Goal: Transaction & Acquisition: Purchase product/service

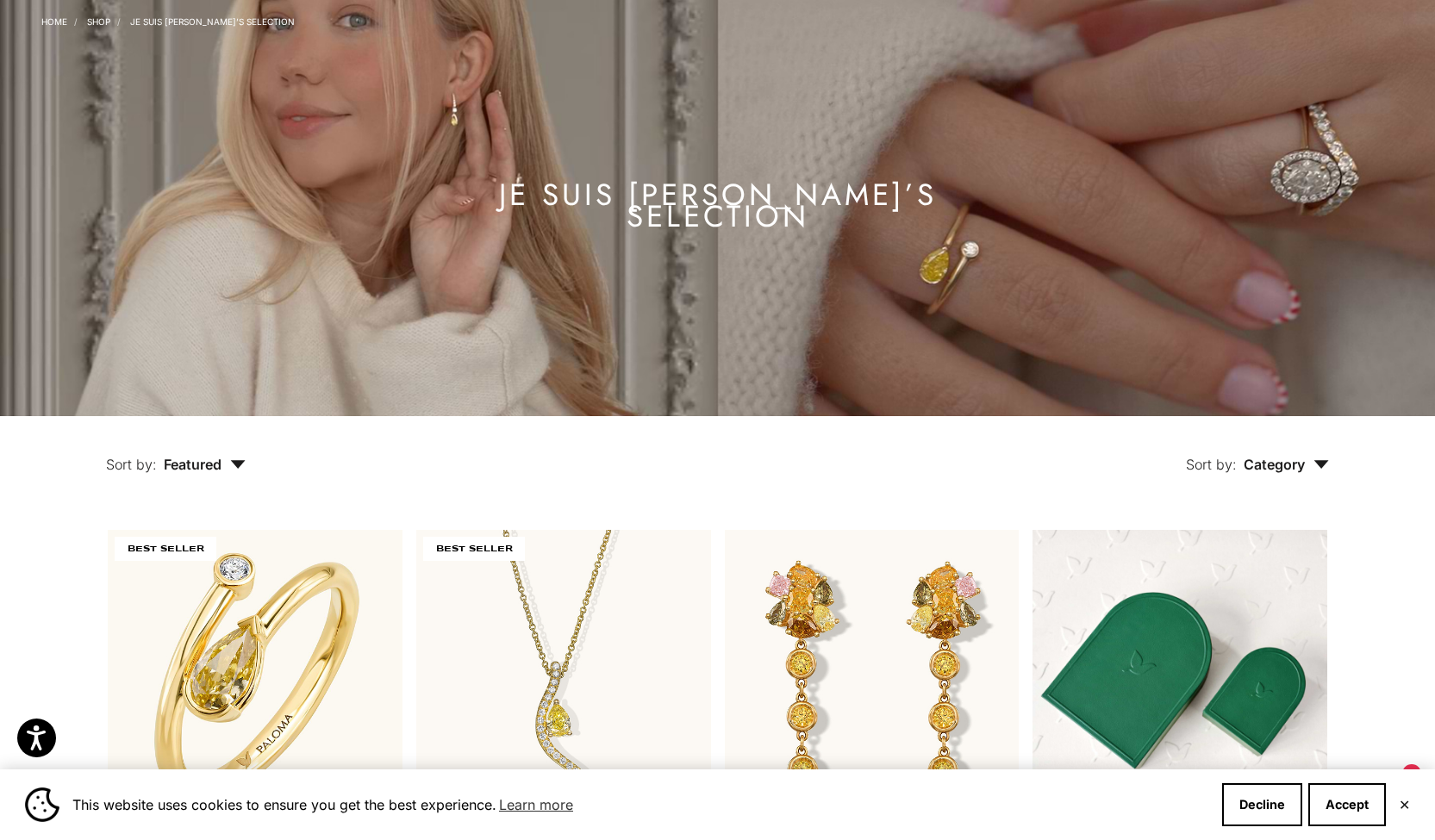
scroll to position [101, 0]
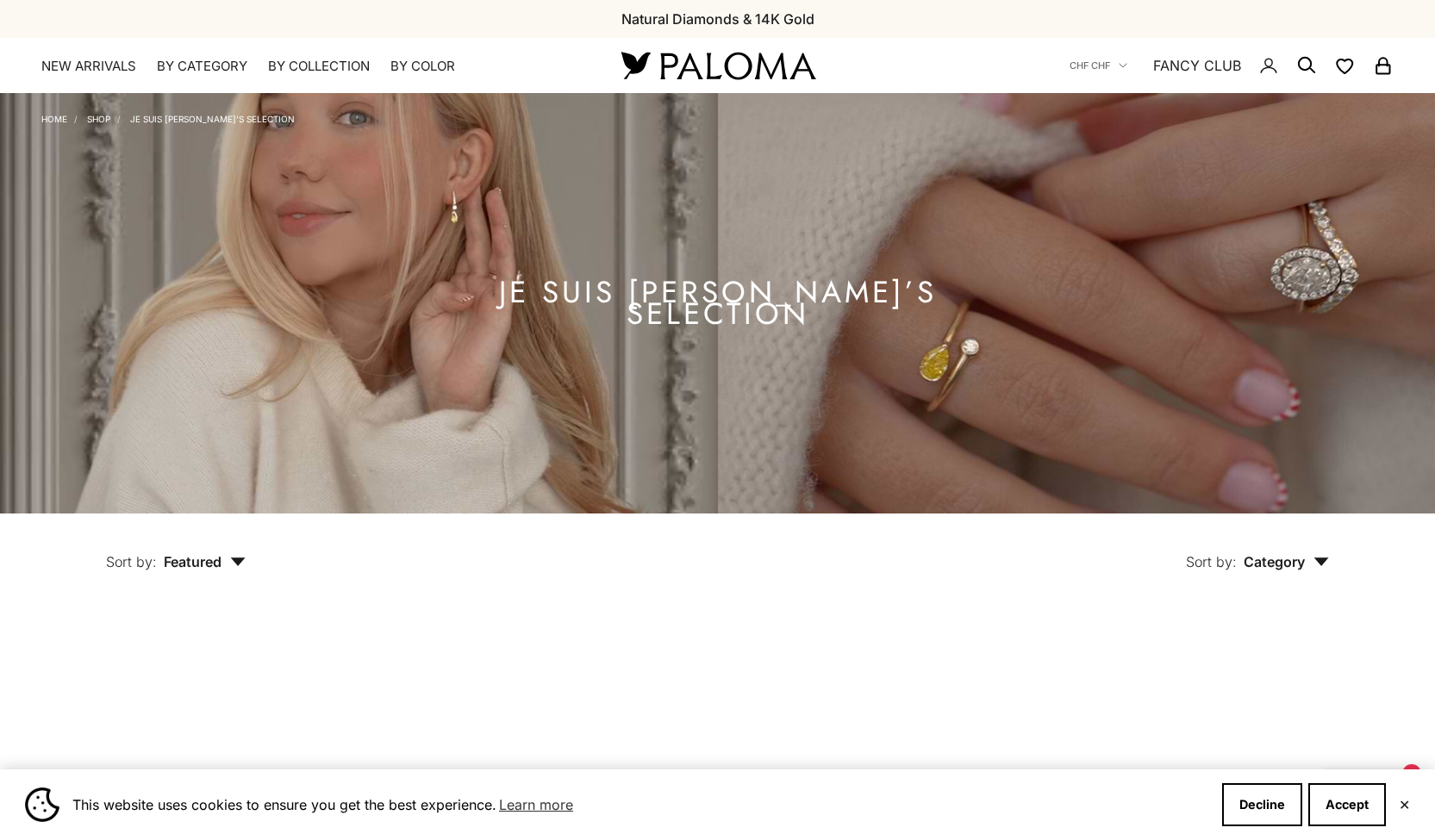
scroll to position [101, 0]
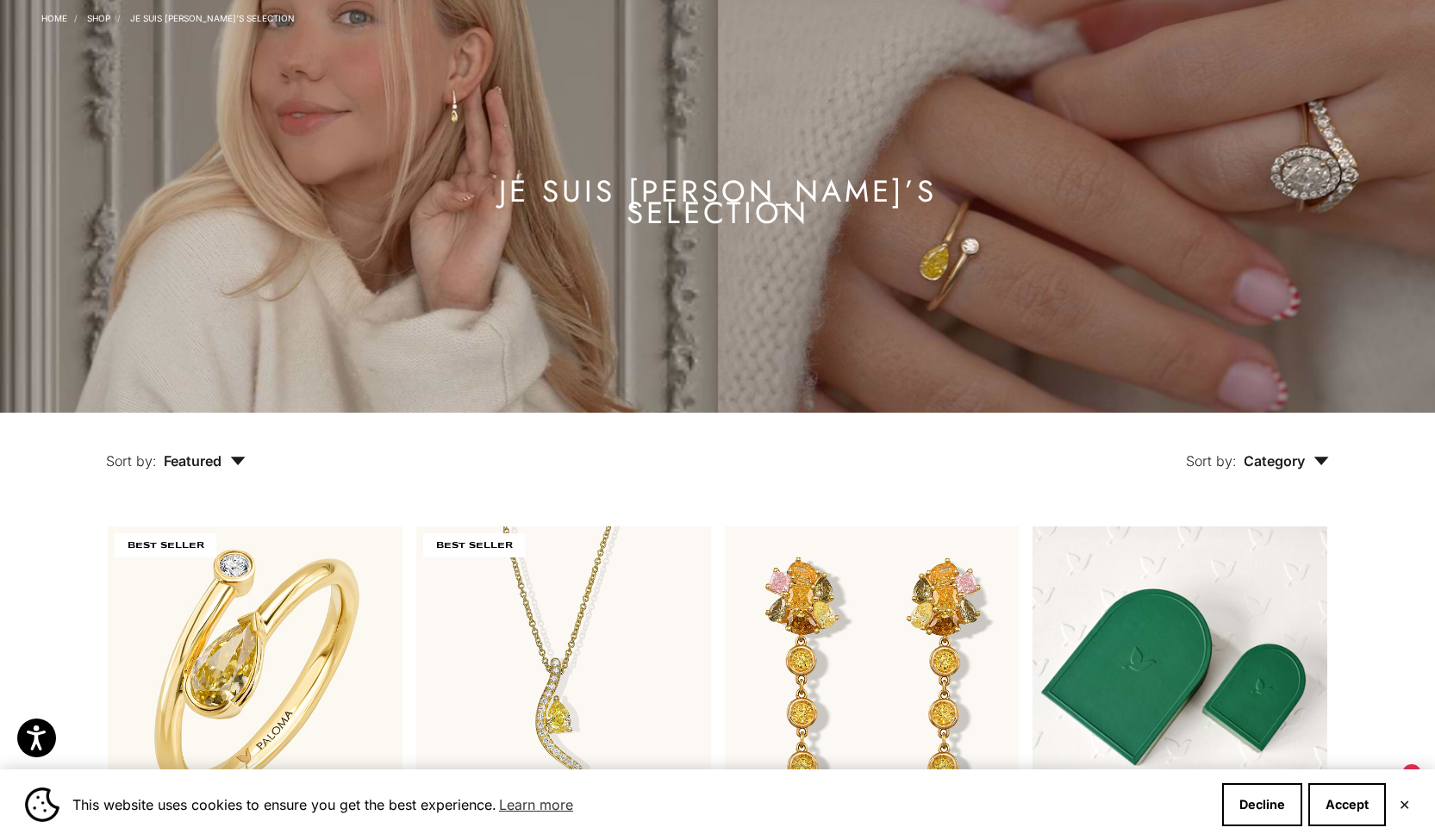
click at [46, 14] on link "Home" at bounding box center [53, 19] width 26 height 11
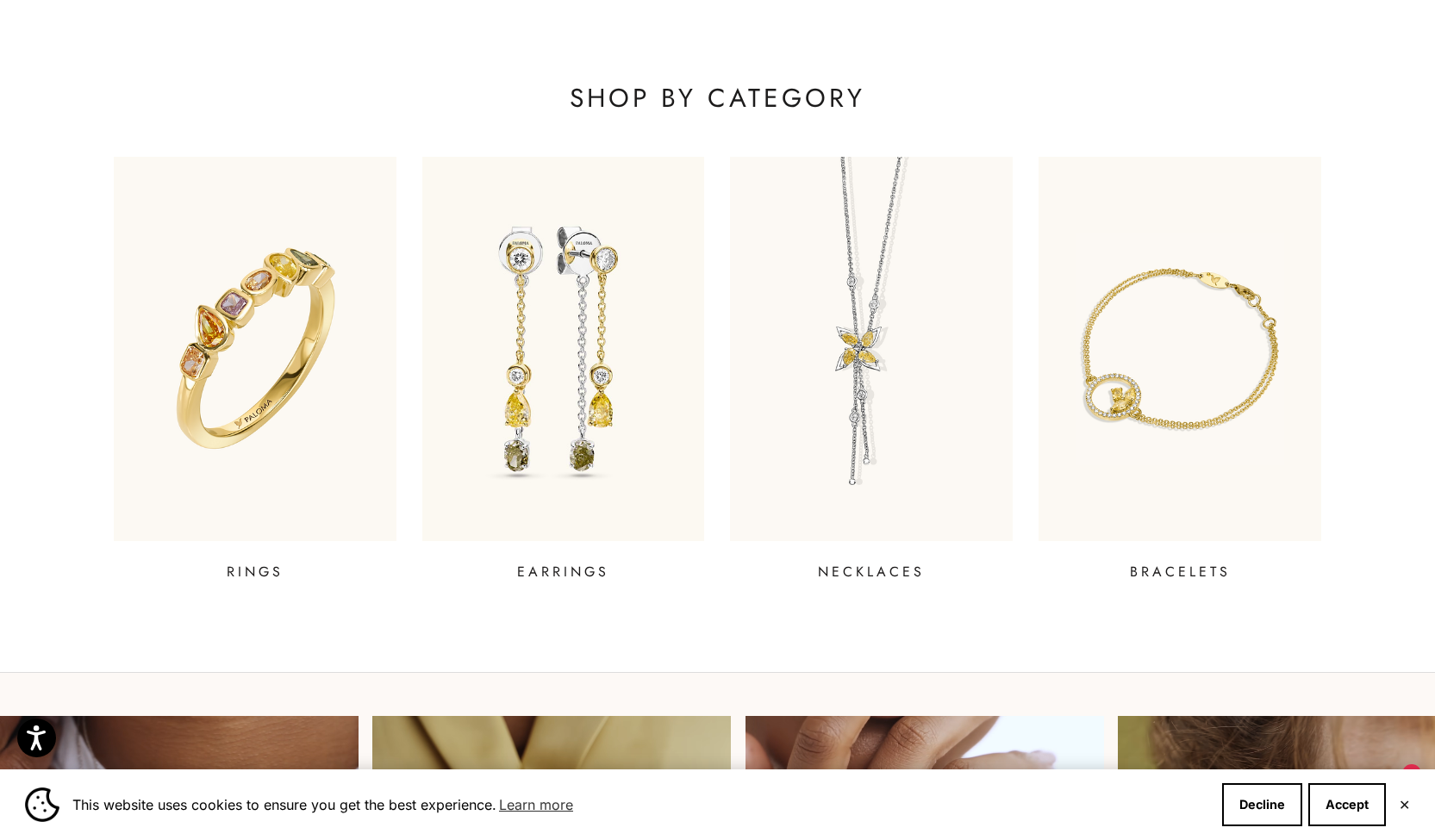
scroll to position [742, 0]
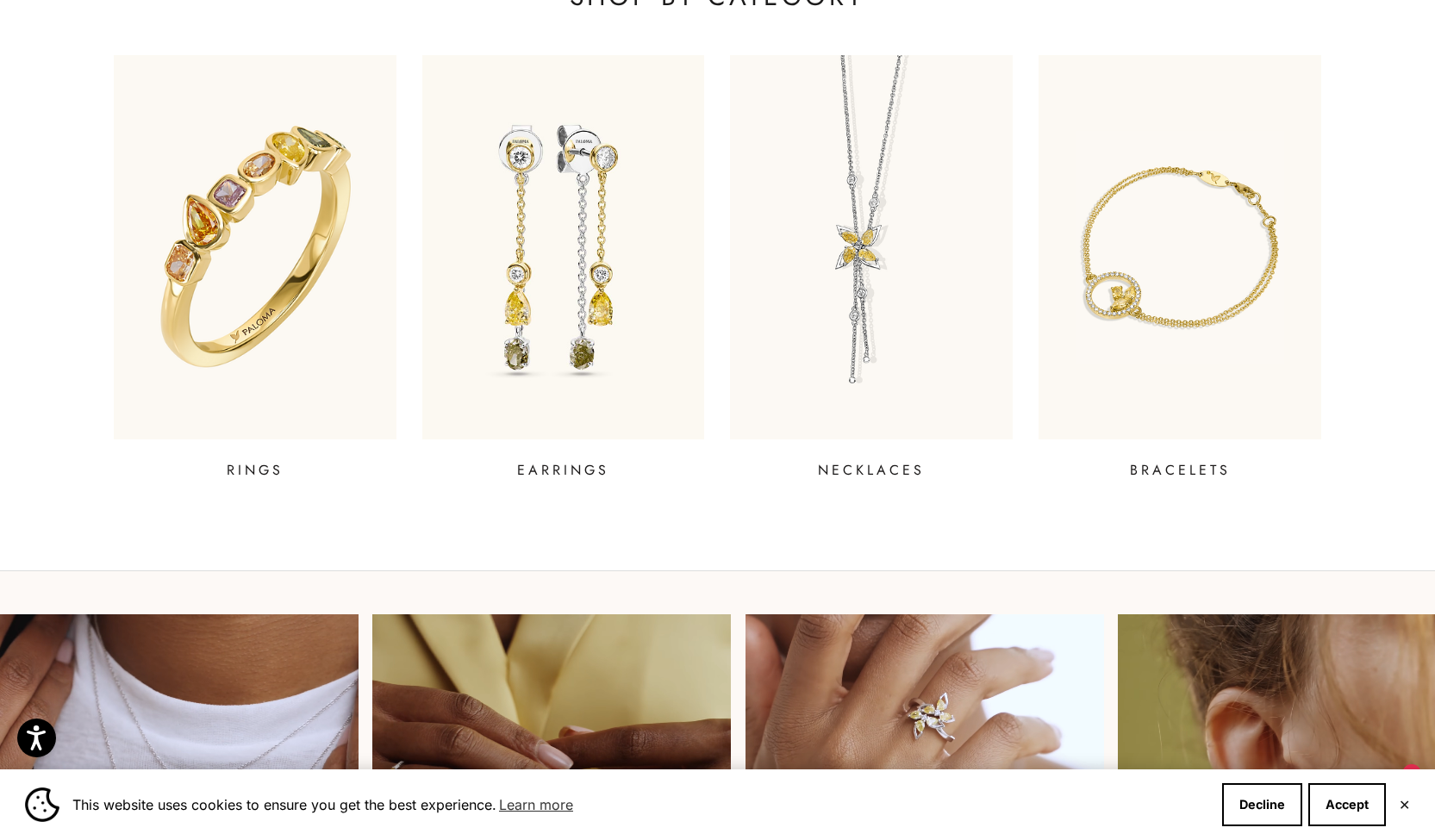
click at [330, 314] on img at bounding box center [255, 246] width 339 height 461
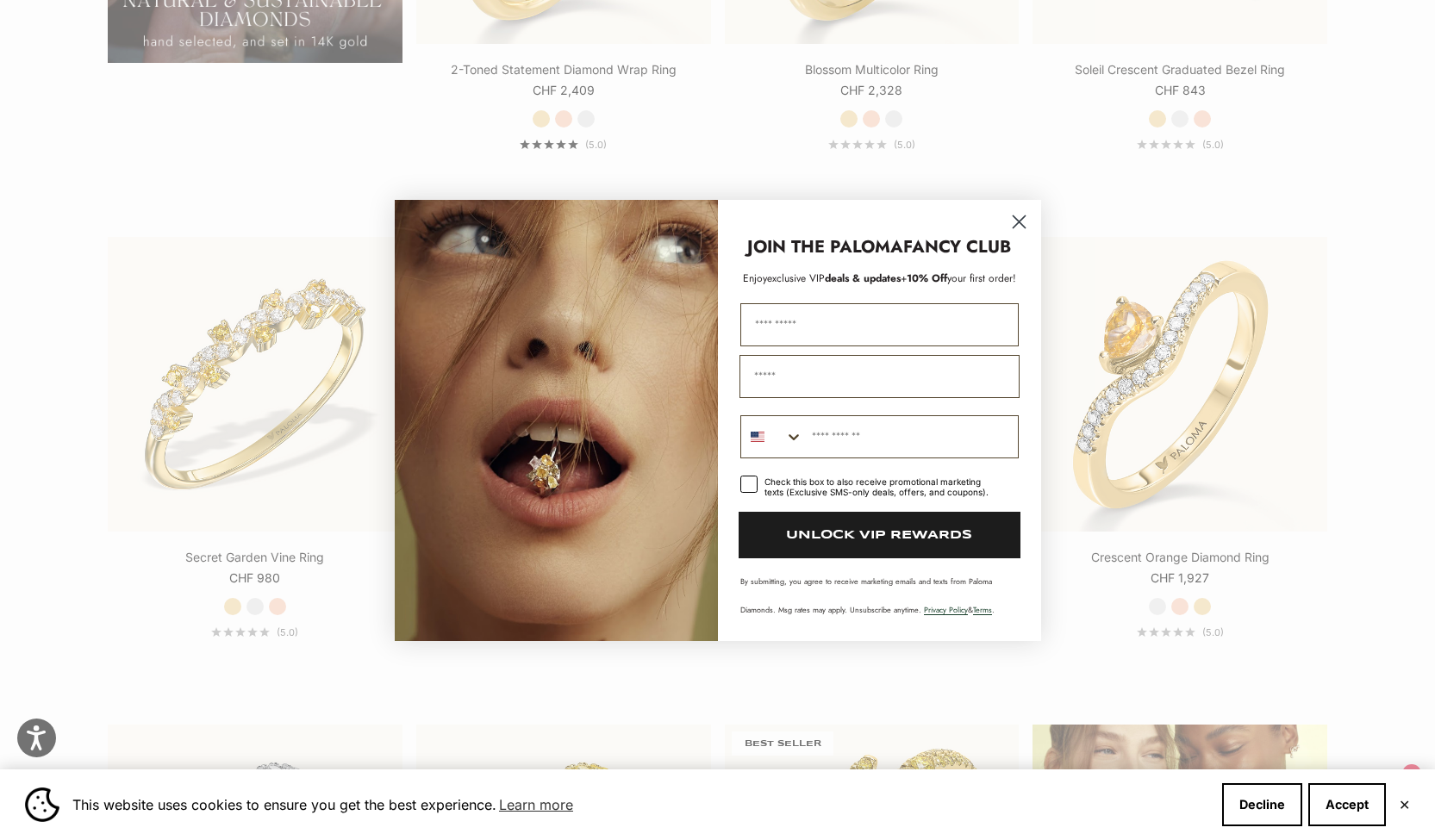
scroll to position [1867, 0]
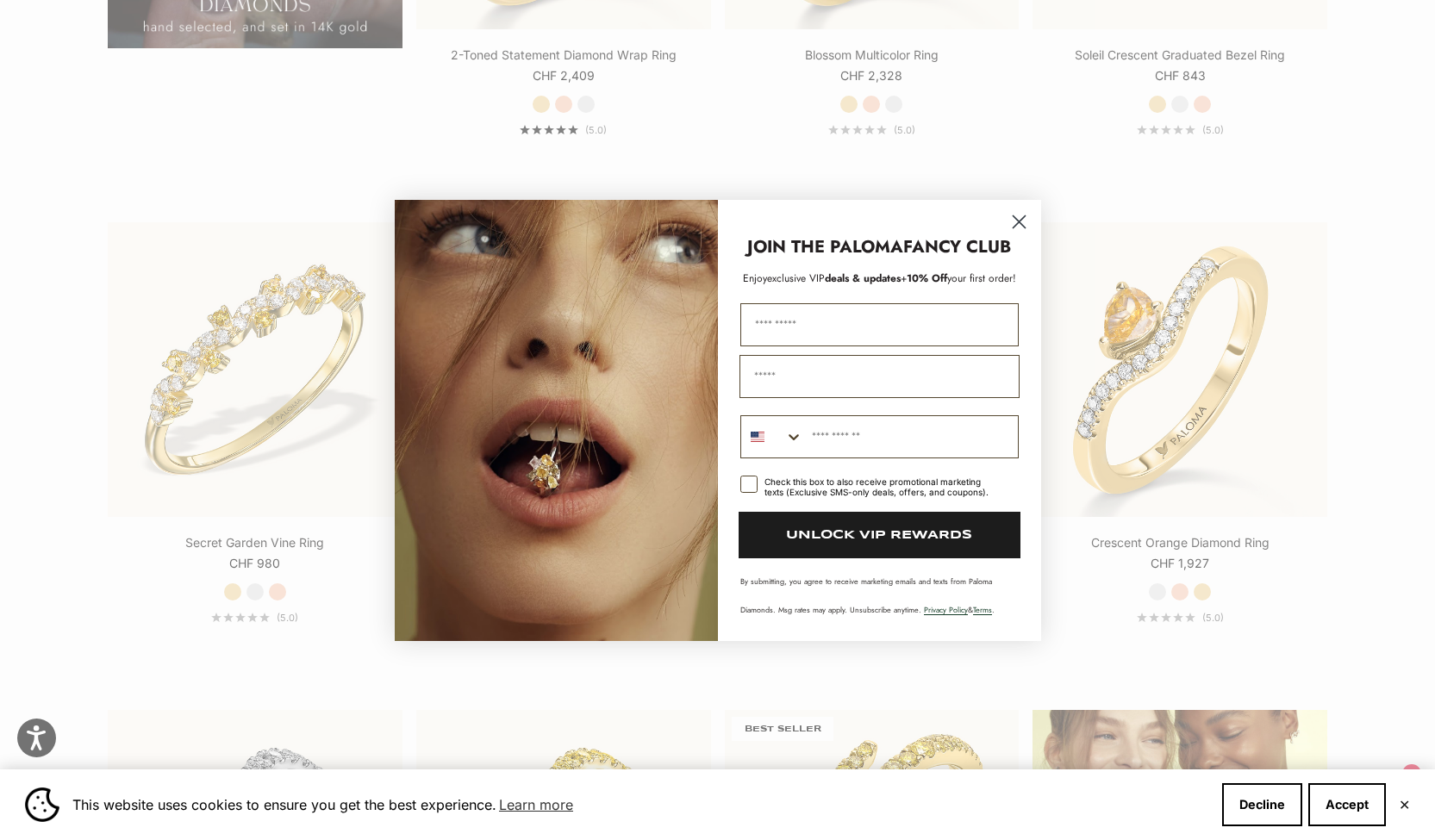
click at [1013, 223] on circle "Close dialog" at bounding box center [1018, 221] width 28 height 28
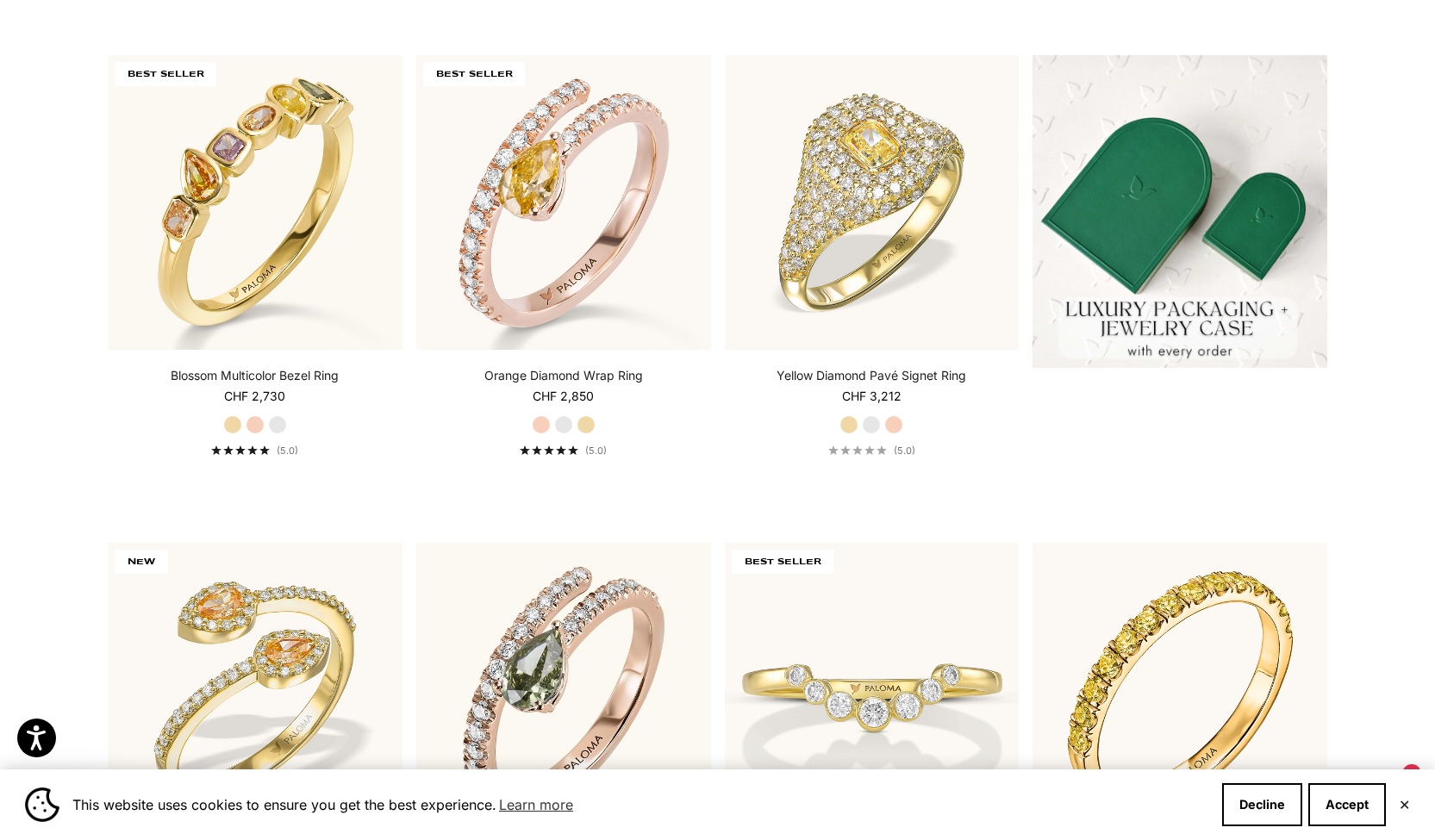
scroll to position [0, 0]
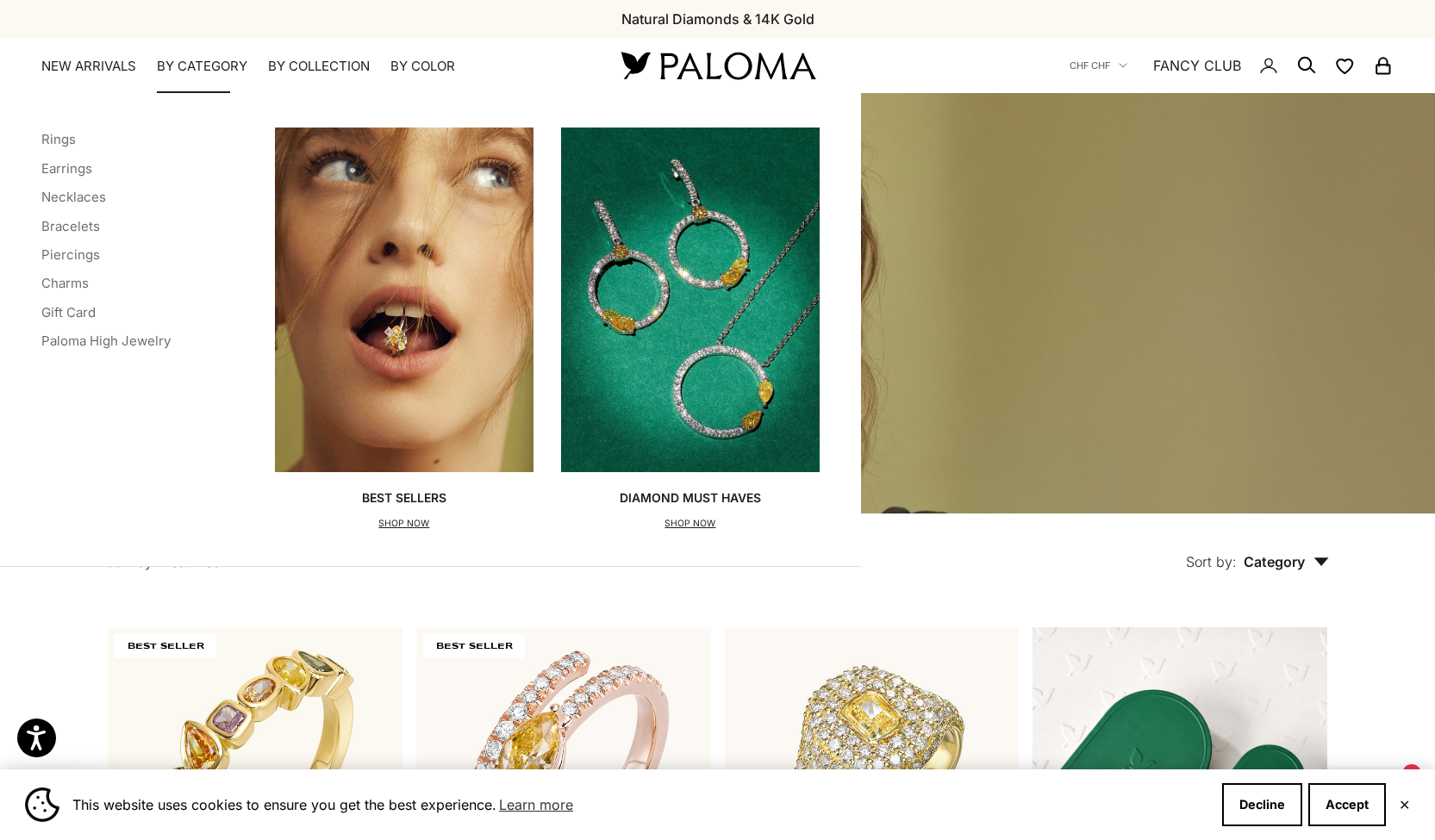
click at [73, 176] on li "Earrings" at bounding box center [105, 167] width 129 height 22
click at [77, 169] on link "Earrings" at bounding box center [66, 168] width 51 height 16
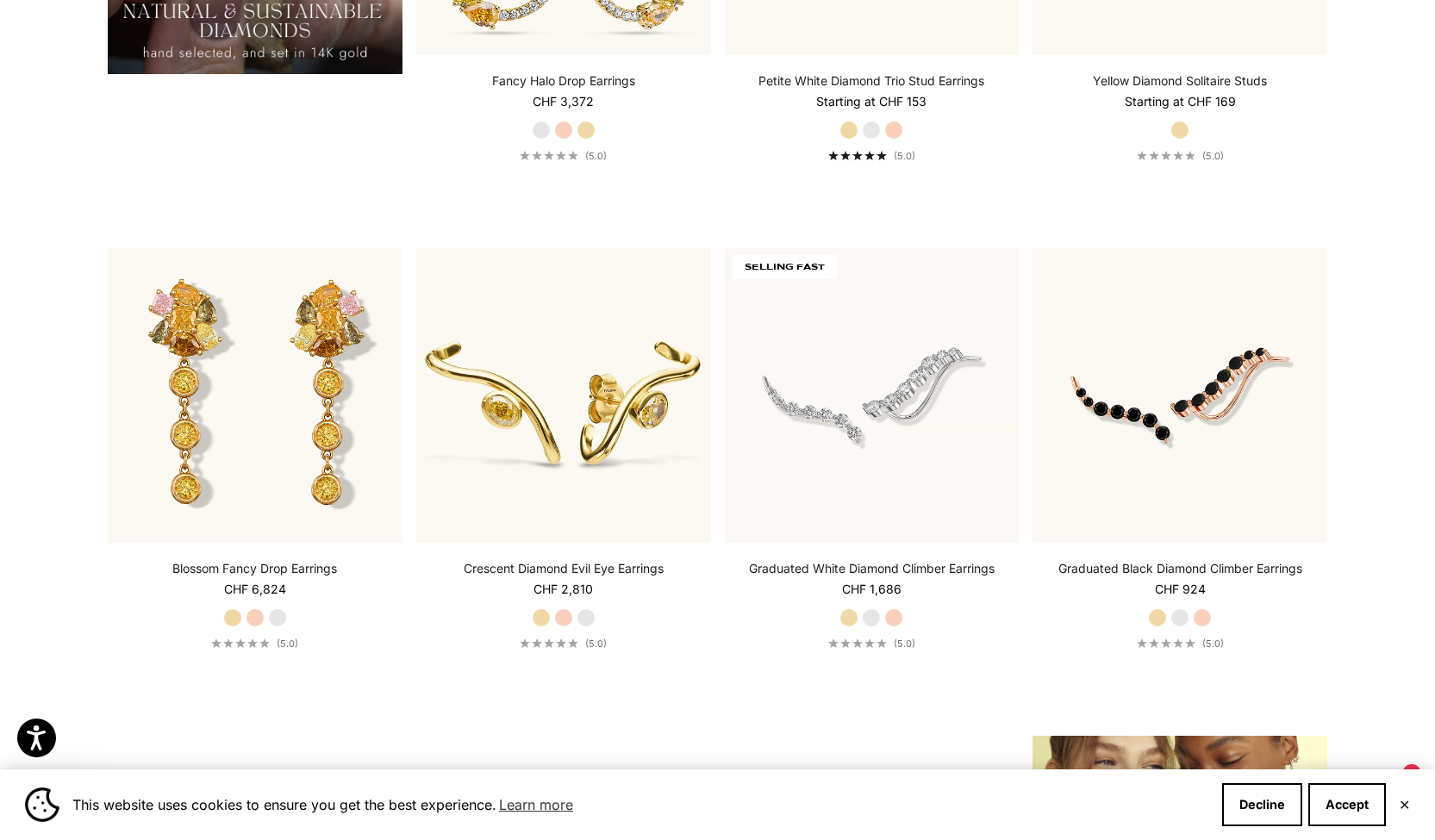
scroll to position [1889, 0]
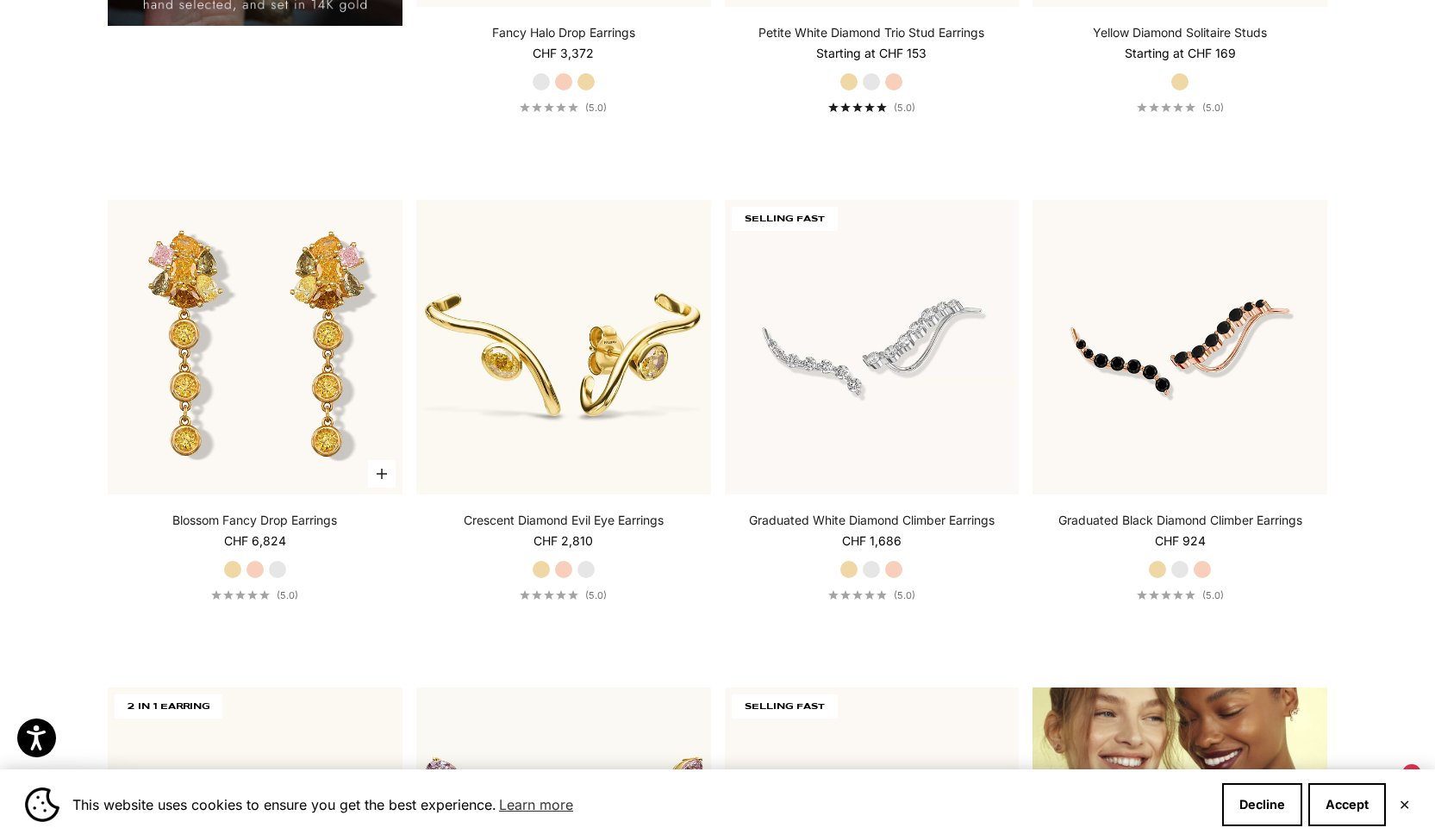
click at [250, 570] on label "Rose Gold" at bounding box center [255, 569] width 19 height 19
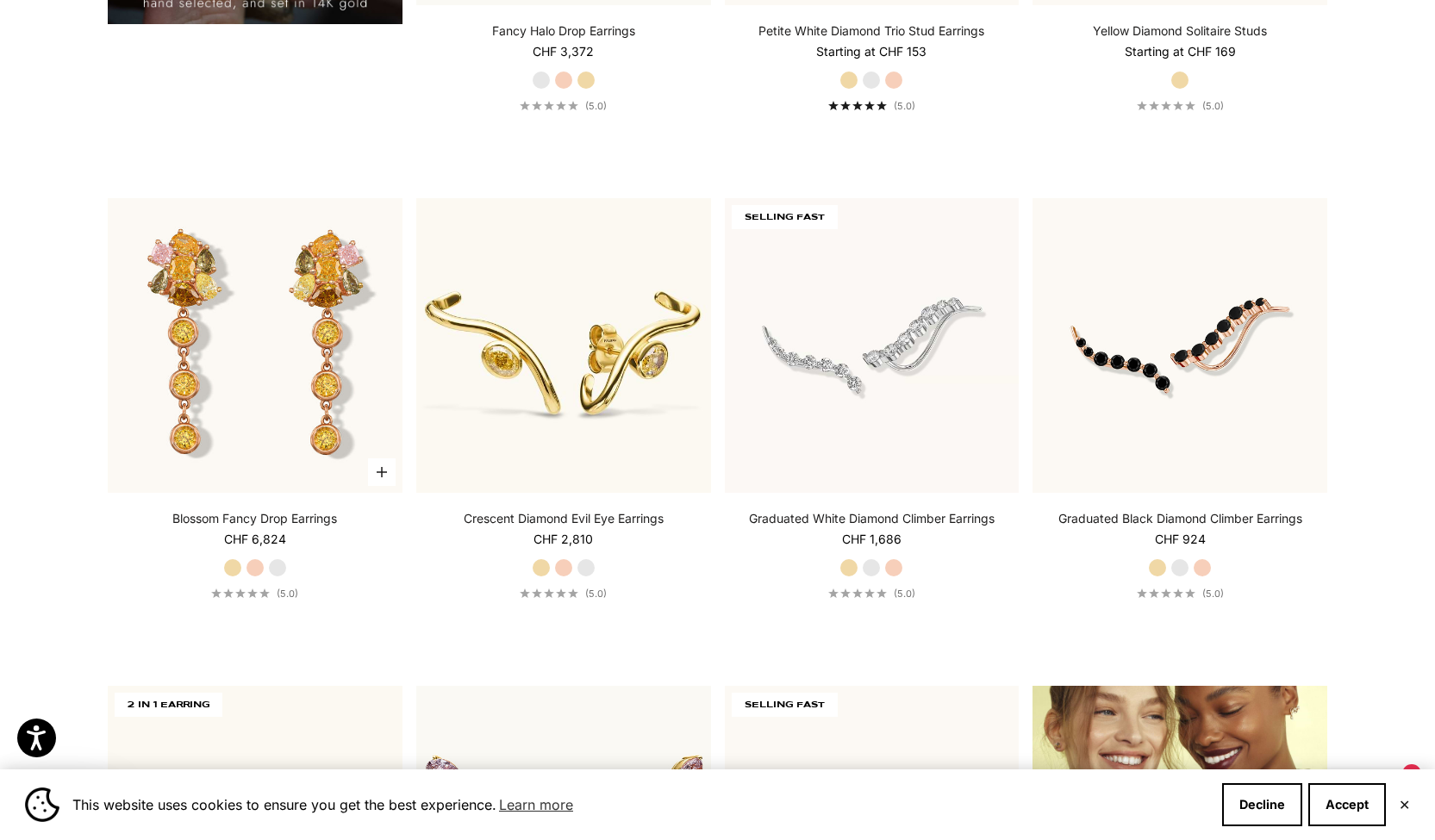
click at [275, 568] on label "White Gold" at bounding box center [277, 567] width 19 height 19
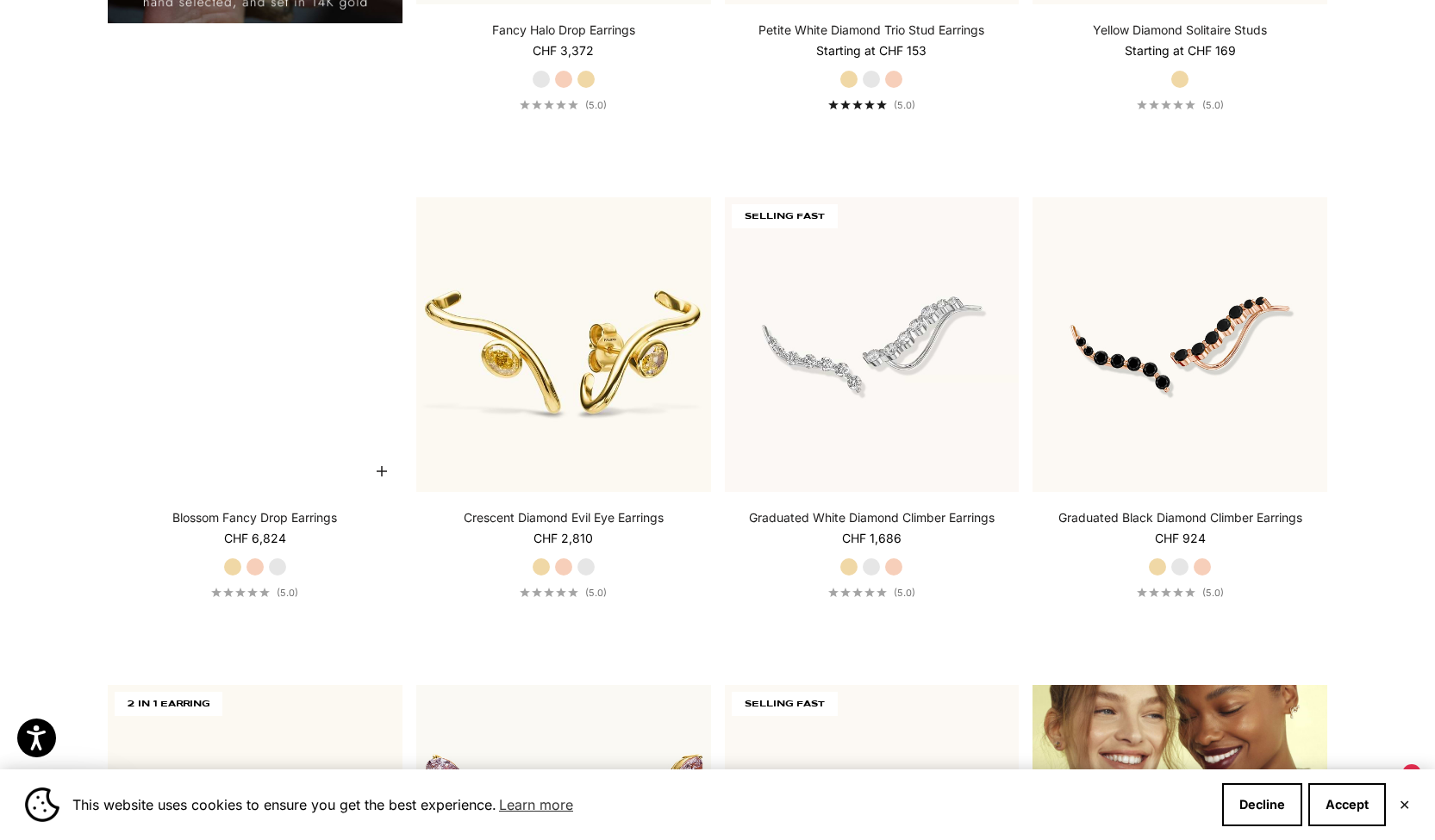
scroll to position [1895, 0]
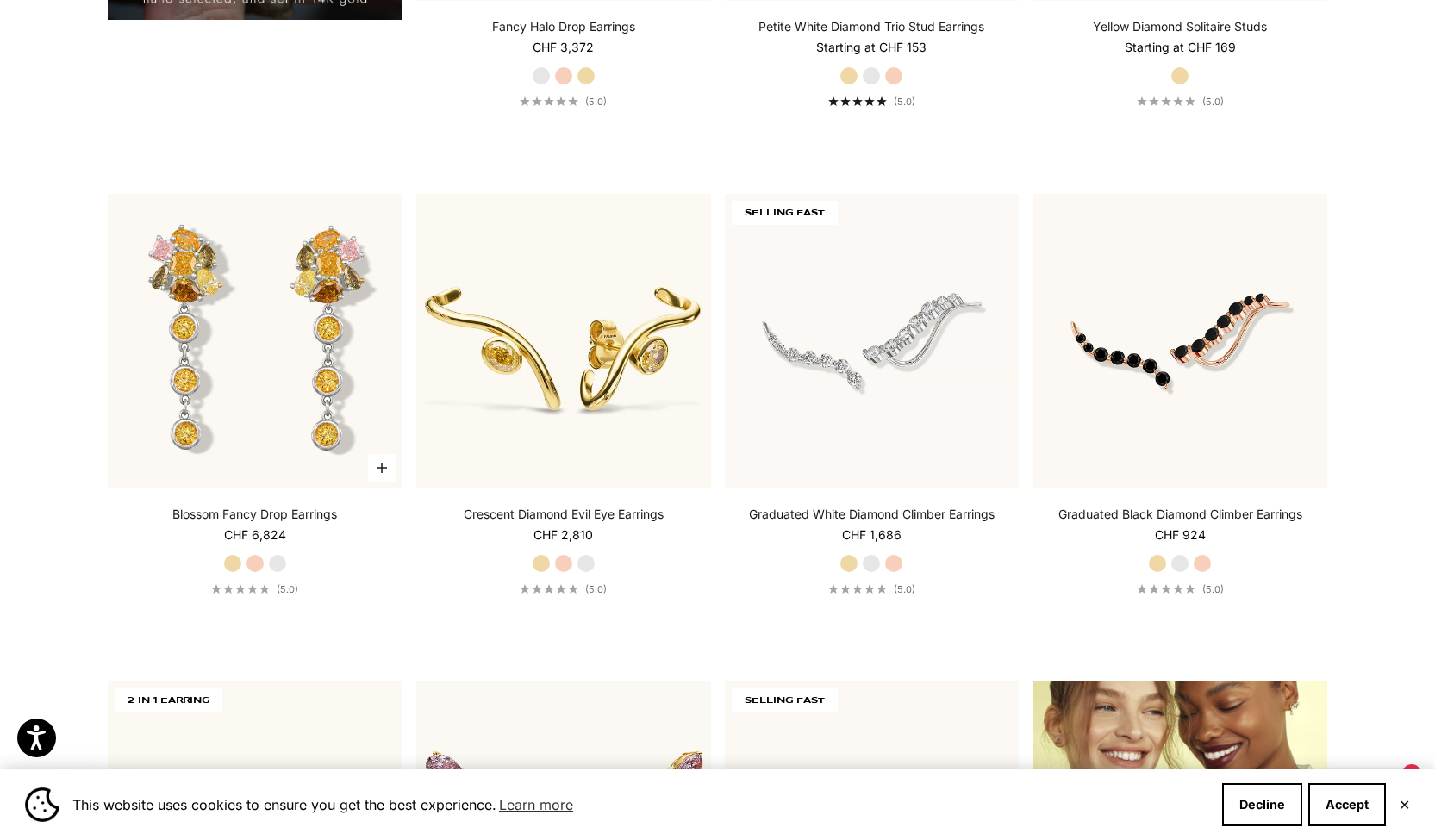
click at [261, 561] on label "Rose Gold" at bounding box center [255, 563] width 19 height 19
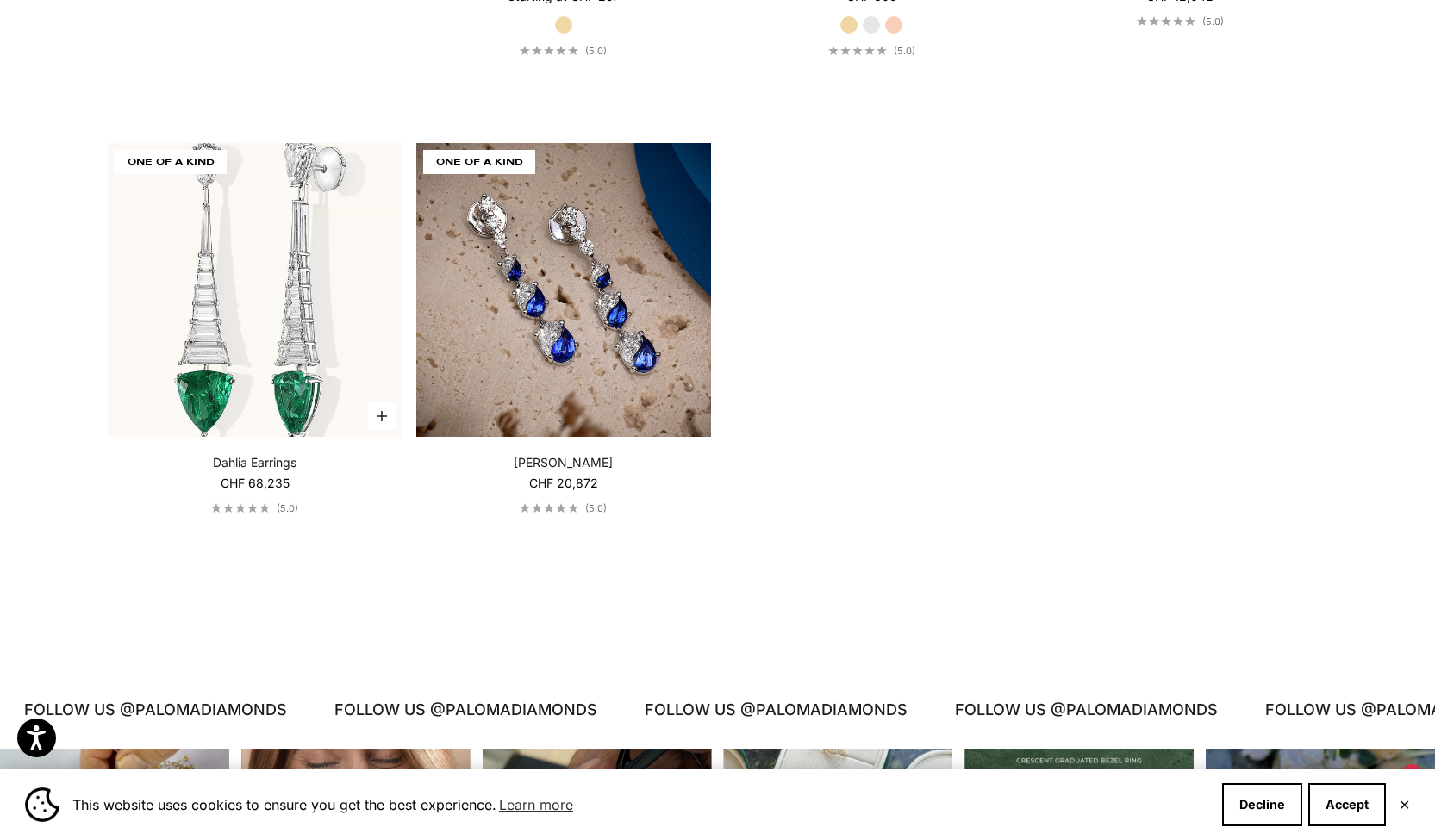
scroll to position [3912, 0]
